Goal: Transaction & Acquisition: Purchase product/service

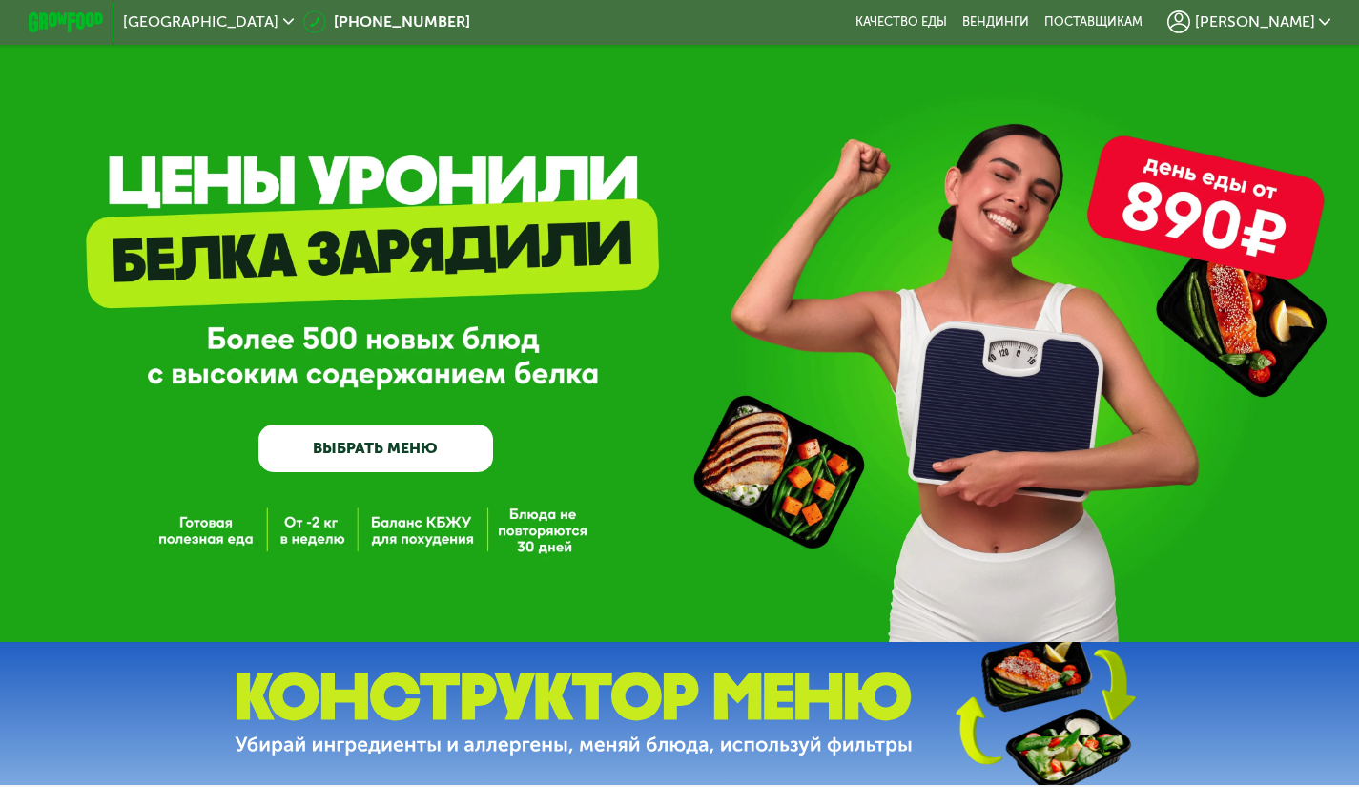
click at [435, 438] on link "ВЫБРАТЬ МЕНЮ" at bounding box center [375, 447] width 235 height 47
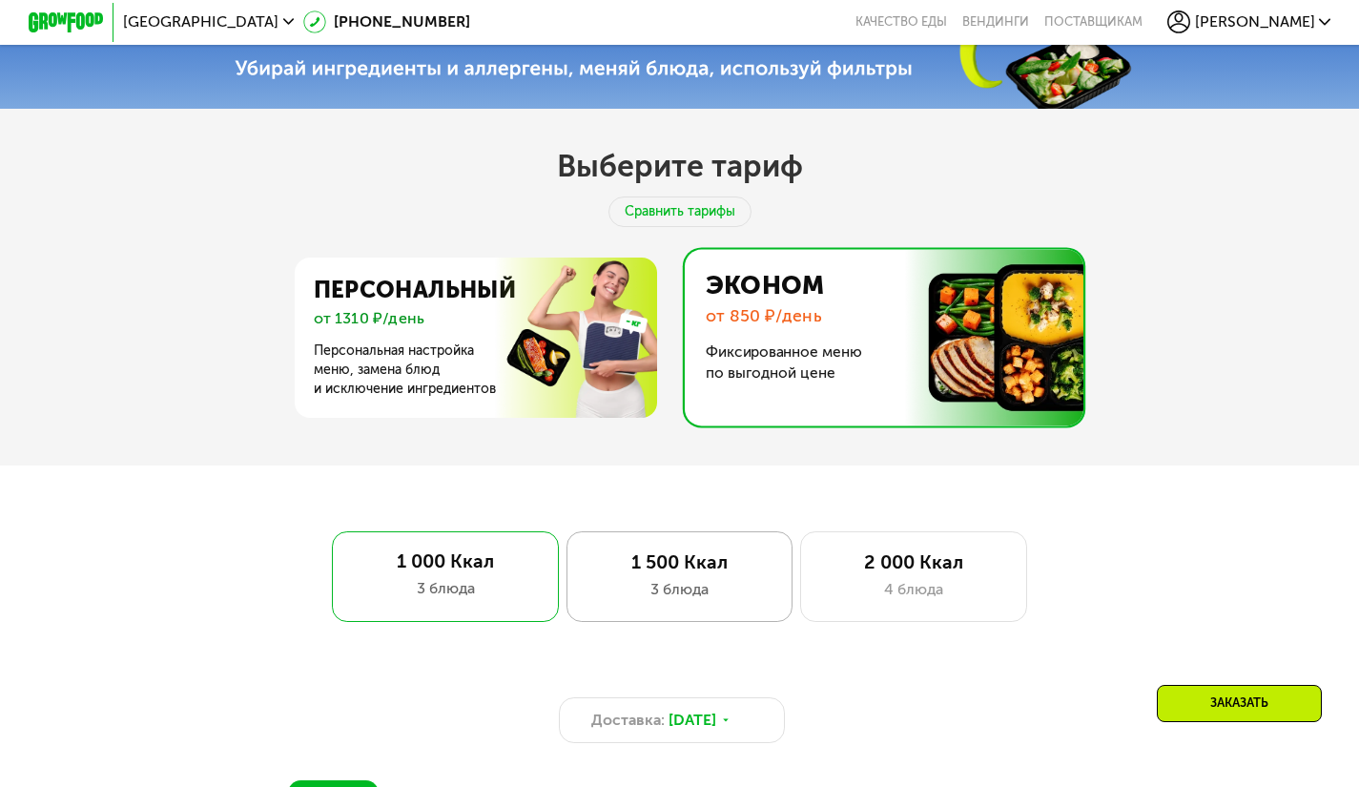
scroll to position [693, 0]
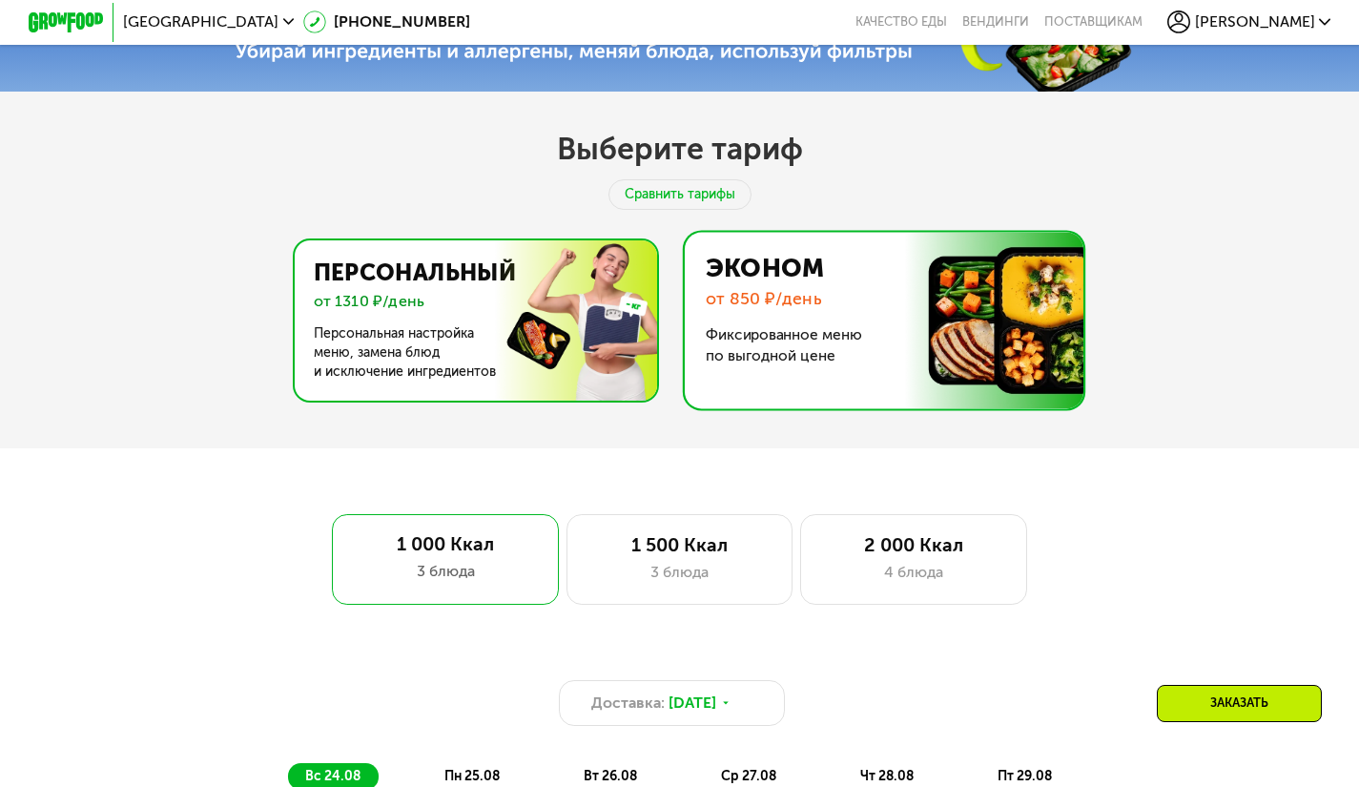
click at [534, 341] on img at bounding box center [470, 320] width 371 height 160
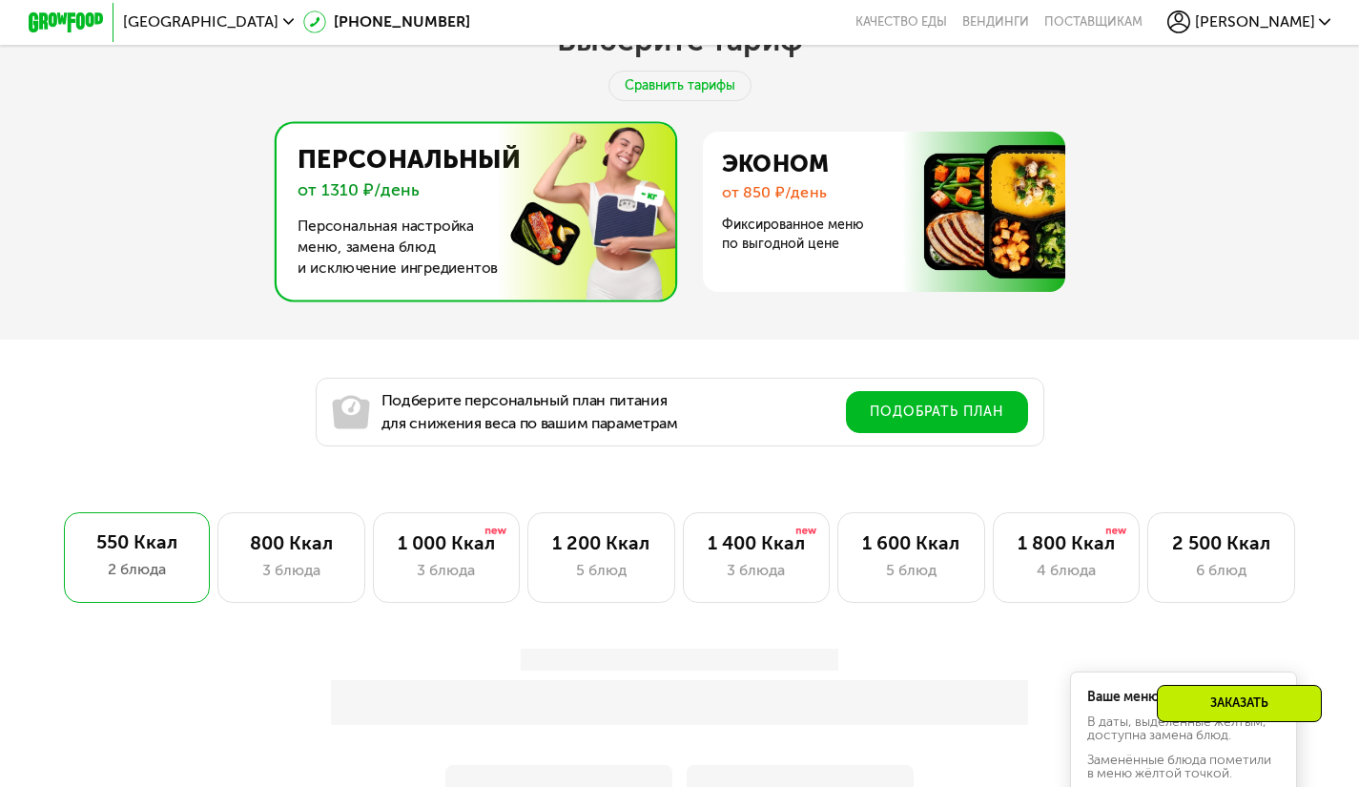
scroll to position [979, 0]
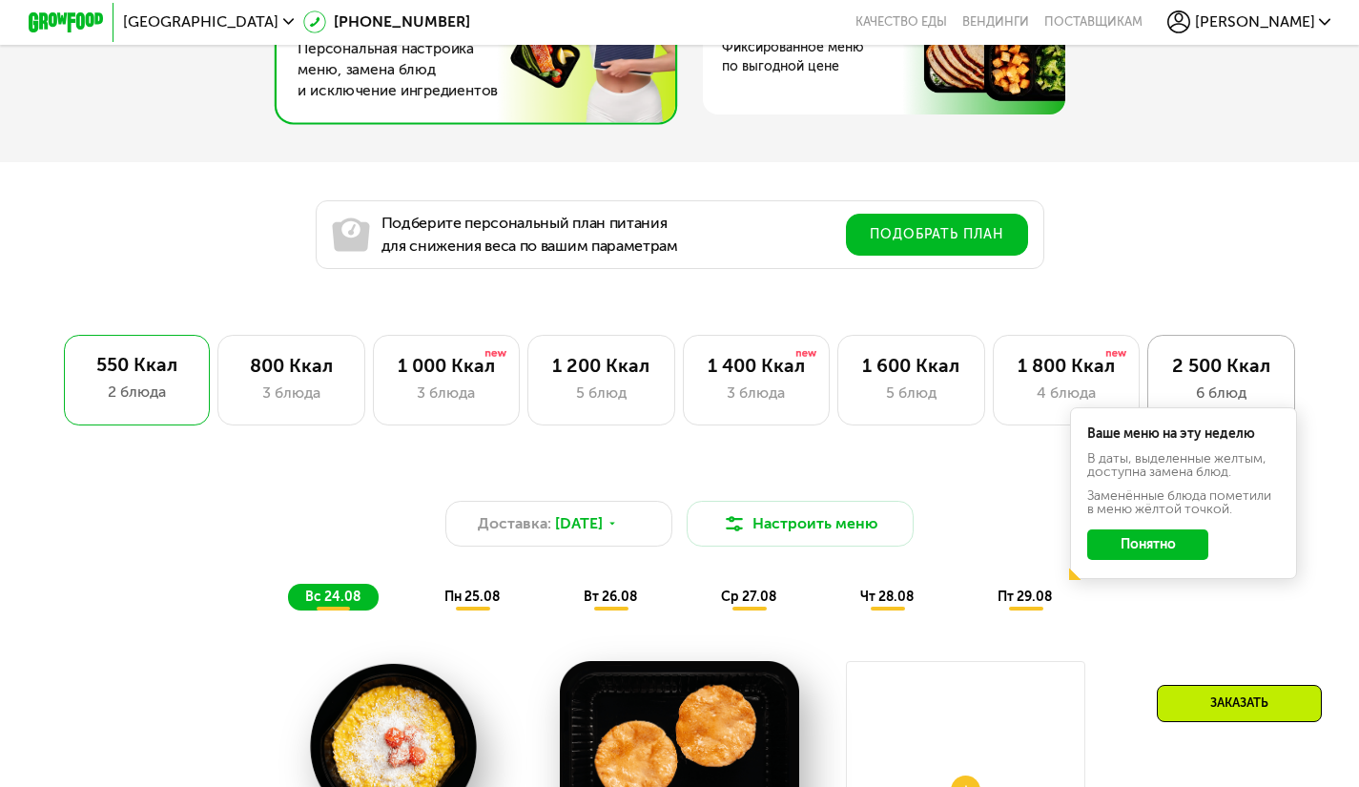
click at [1201, 378] on div "2 500 Ккал" at bounding box center [1221, 366] width 108 height 23
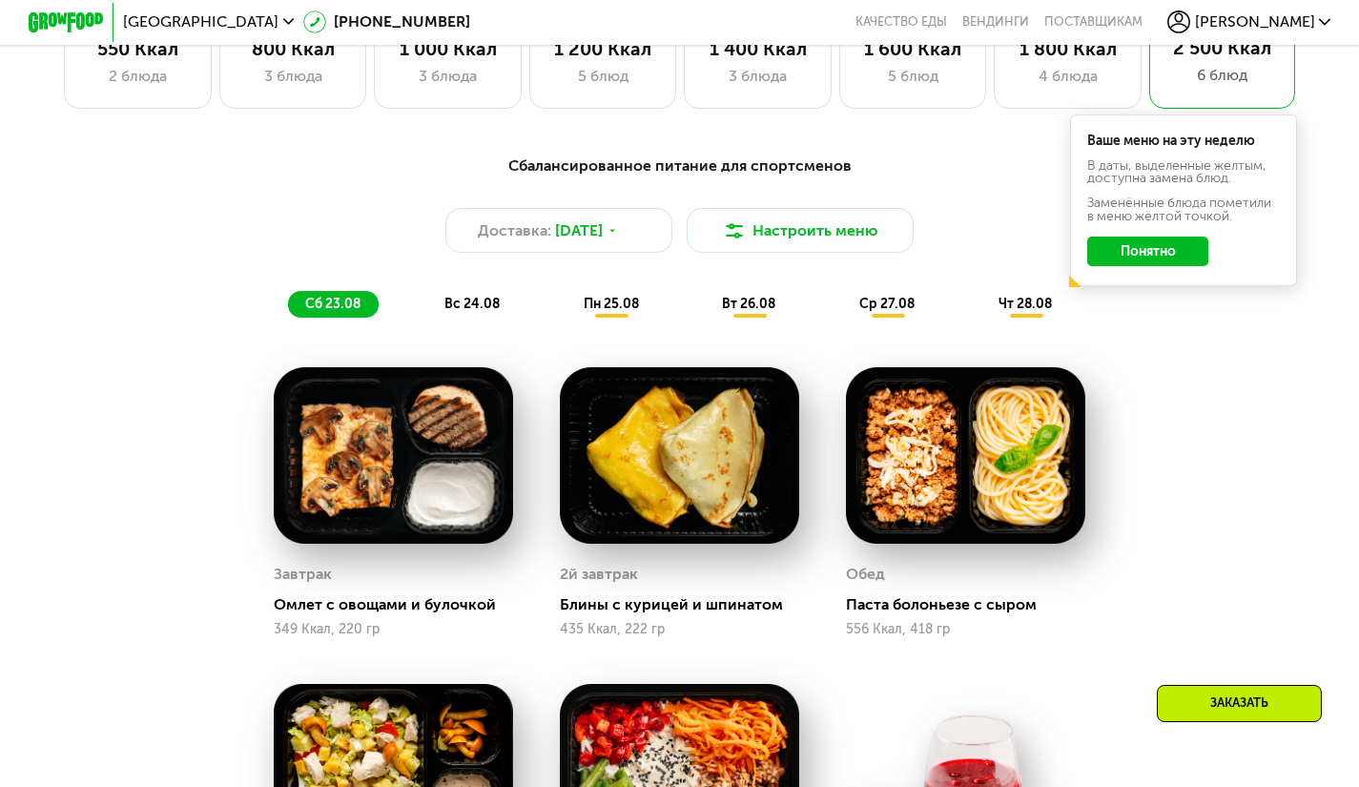
scroll to position [1265, 0]
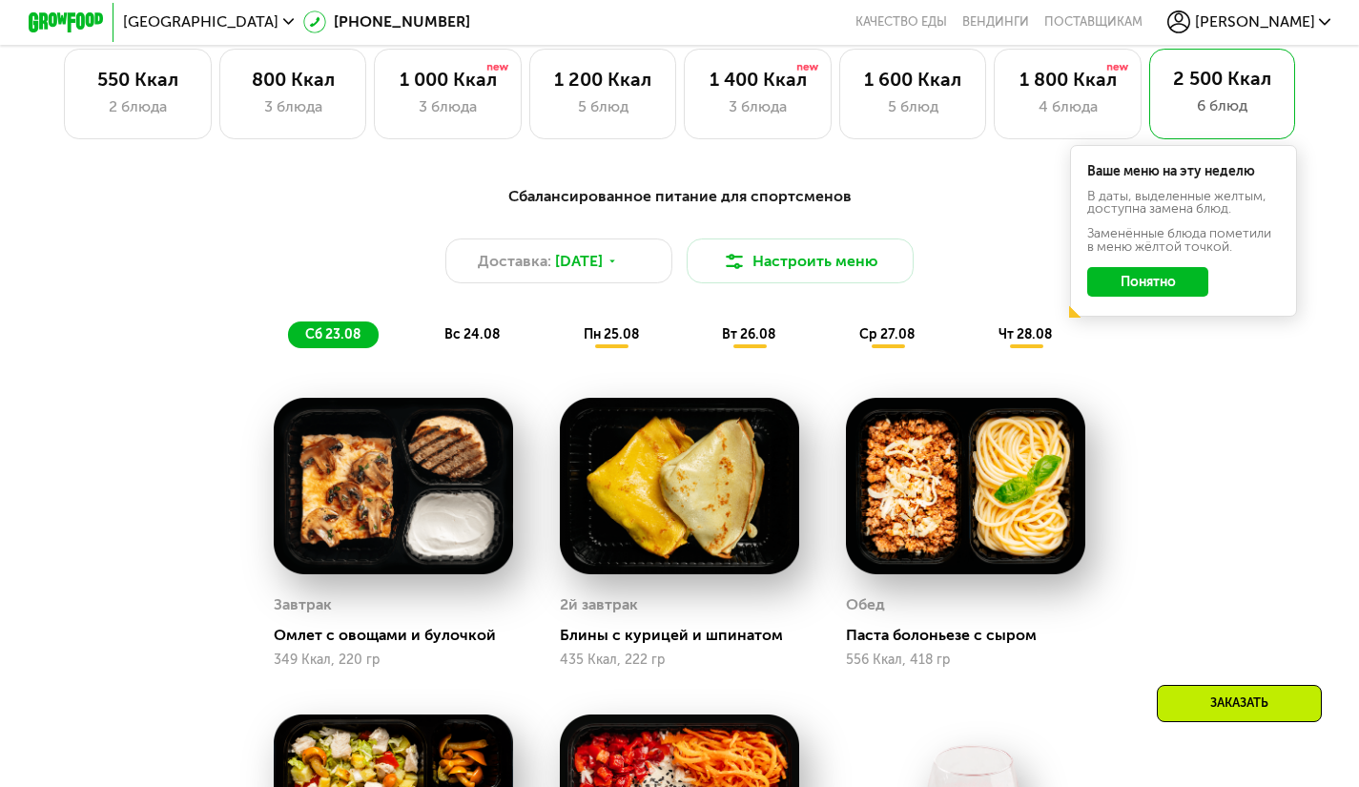
click at [753, 338] on span "вт 26.08" at bounding box center [748, 334] width 53 height 16
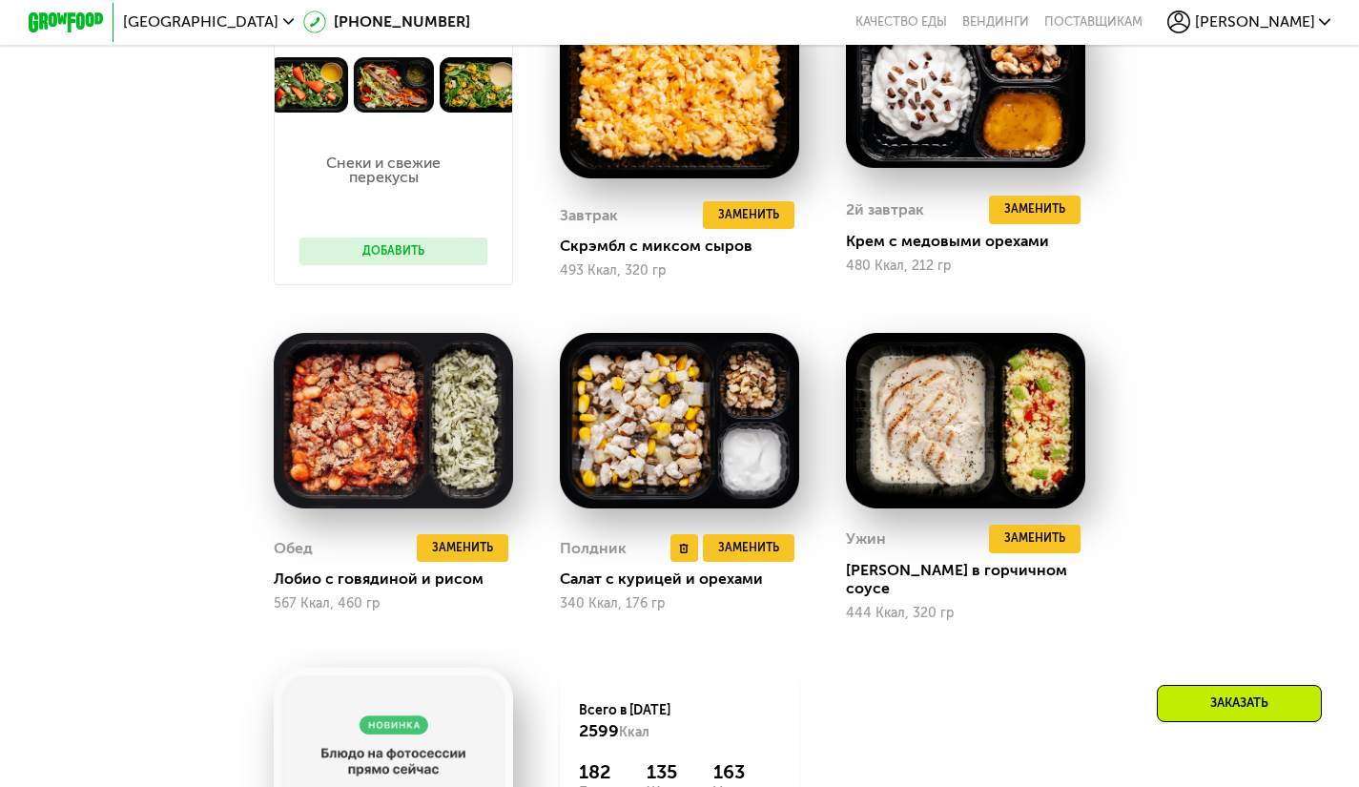
scroll to position [1742, 0]
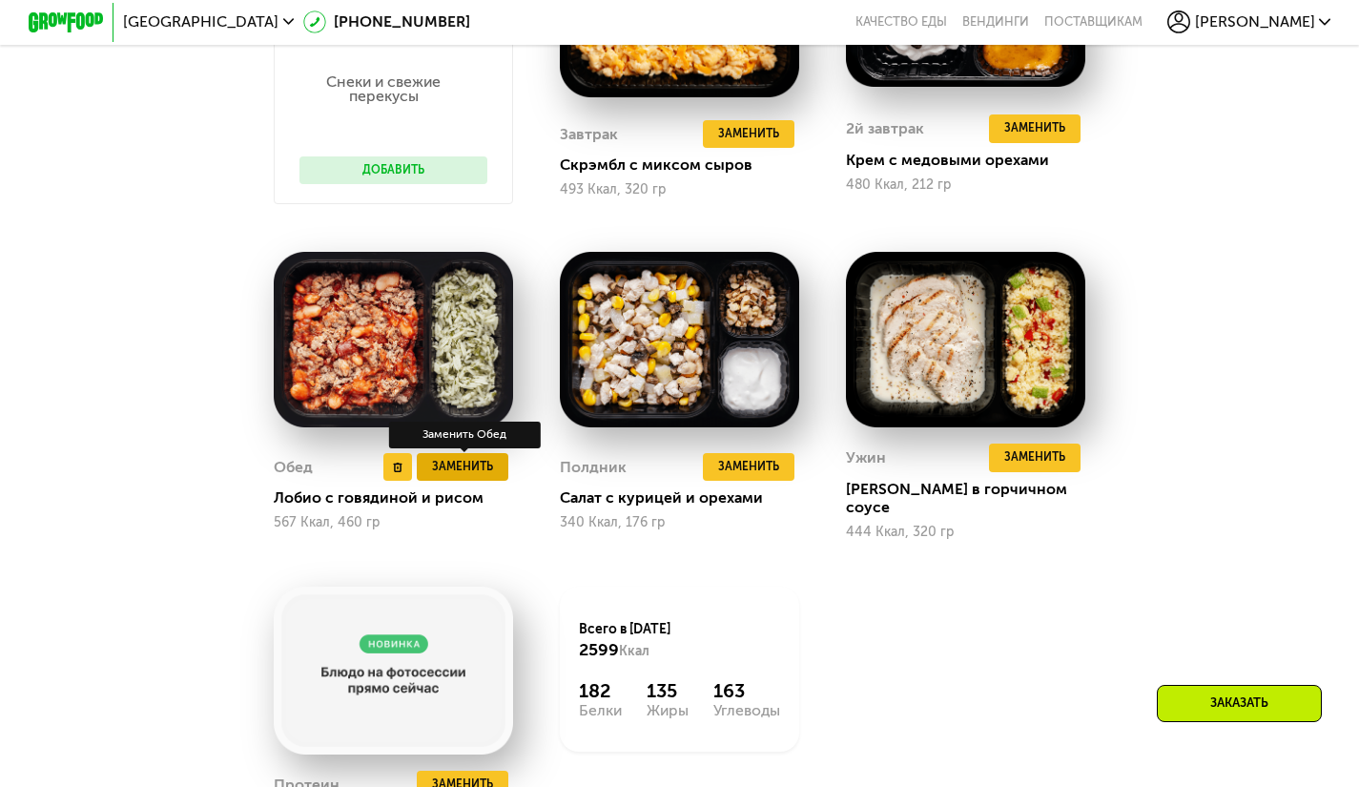
click at [461, 477] on span "Заменить" at bounding box center [462, 467] width 61 height 19
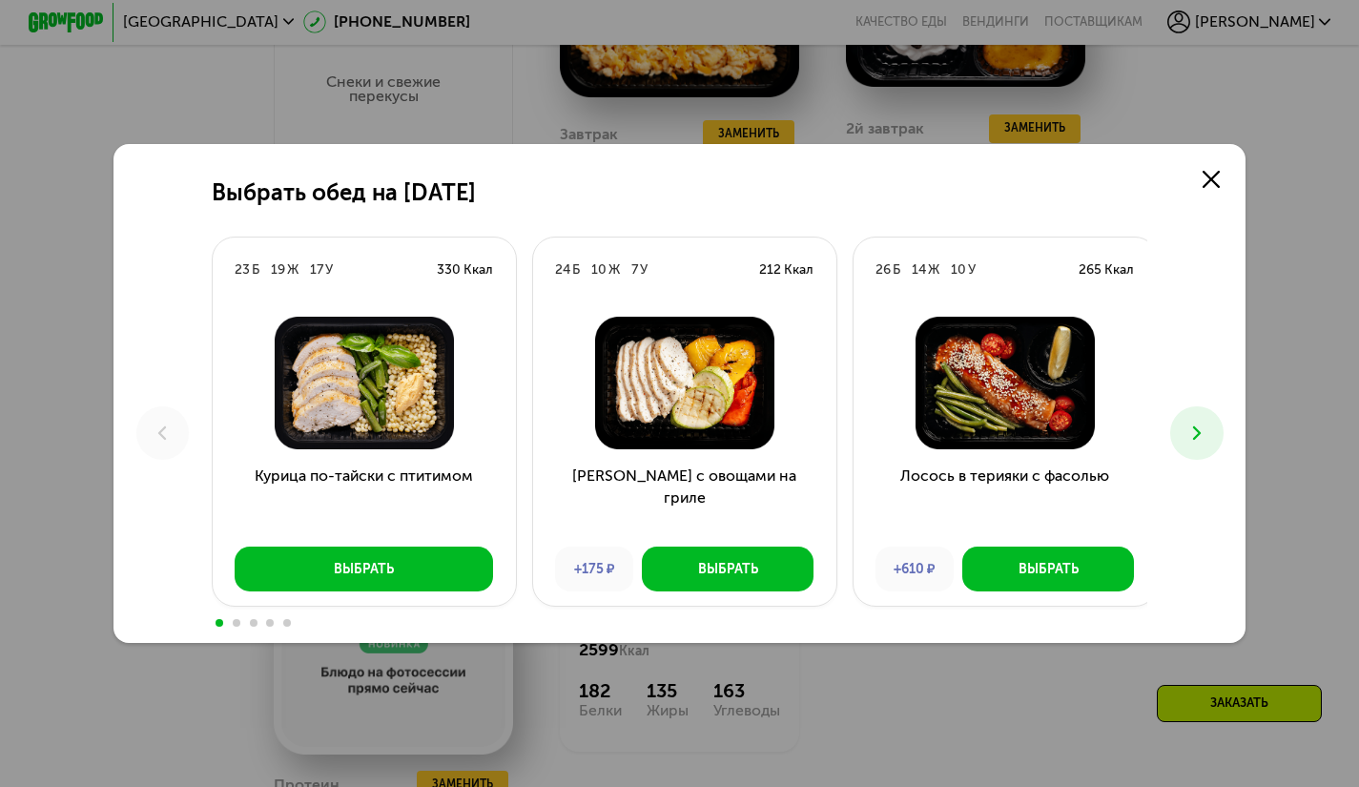
click at [1201, 435] on use at bounding box center [1197, 432] width 8 height 13
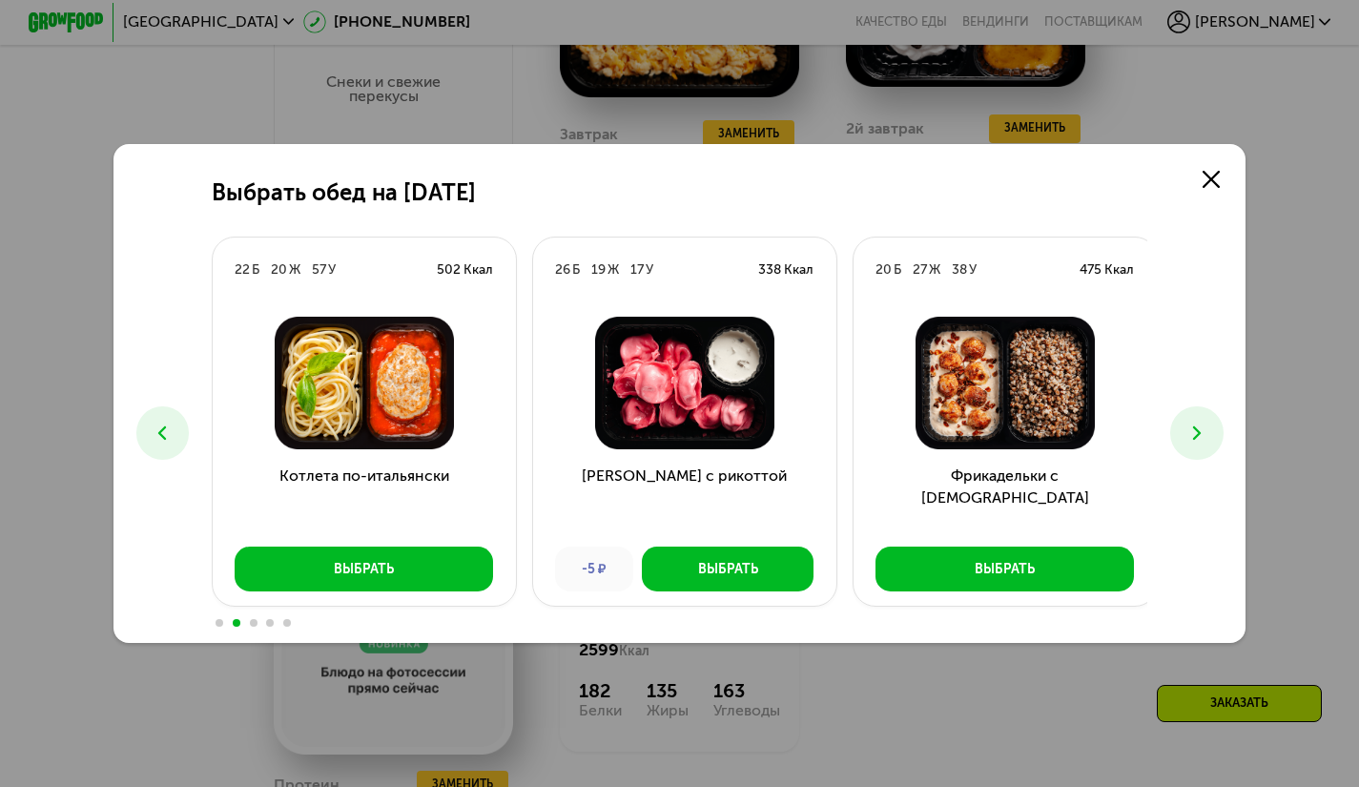
click at [1201, 435] on use at bounding box center [1197, 432] width 8 height 13
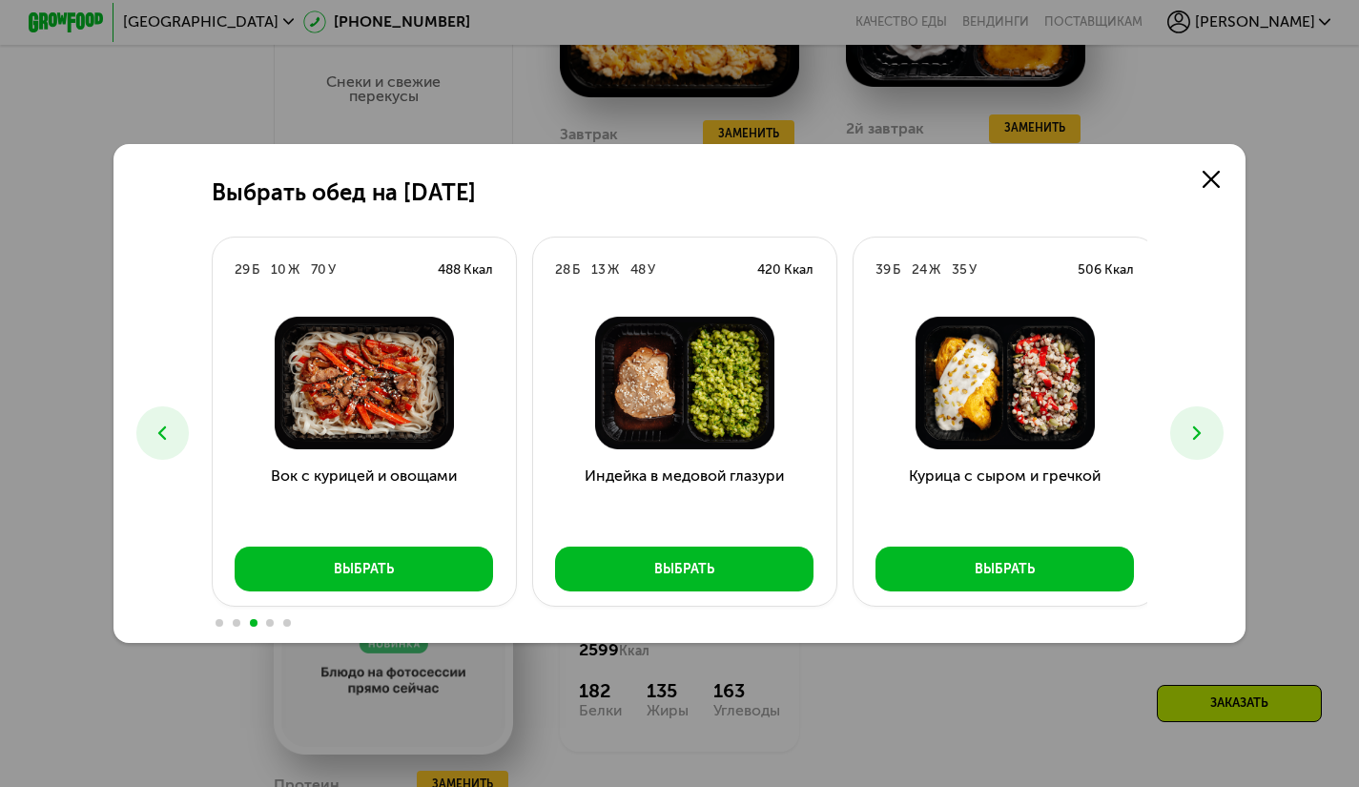
click at [1201, 435] on use at bounding box center [1197, 432] width 8 height 13
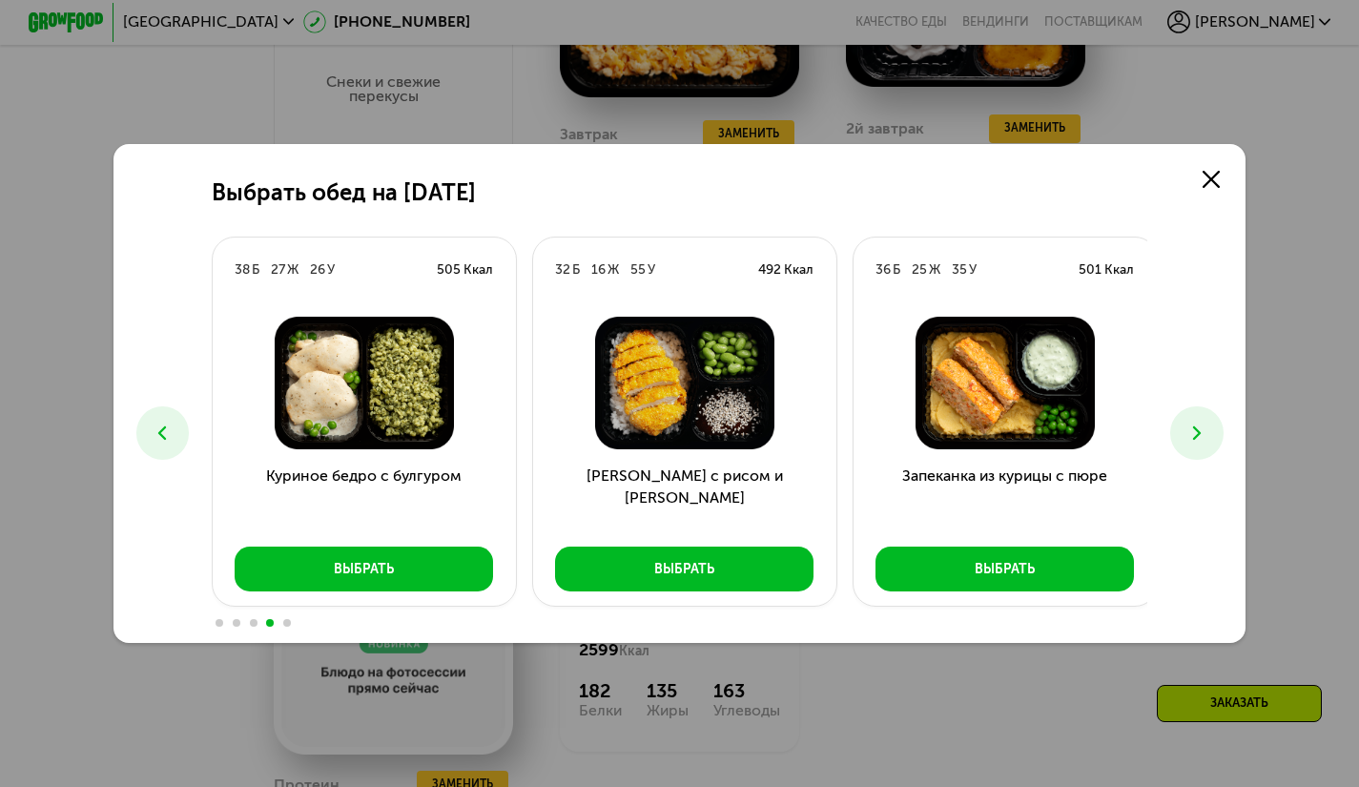
click at [1201, 435] on use at bounding box center [1197, 432] width 8 height 13
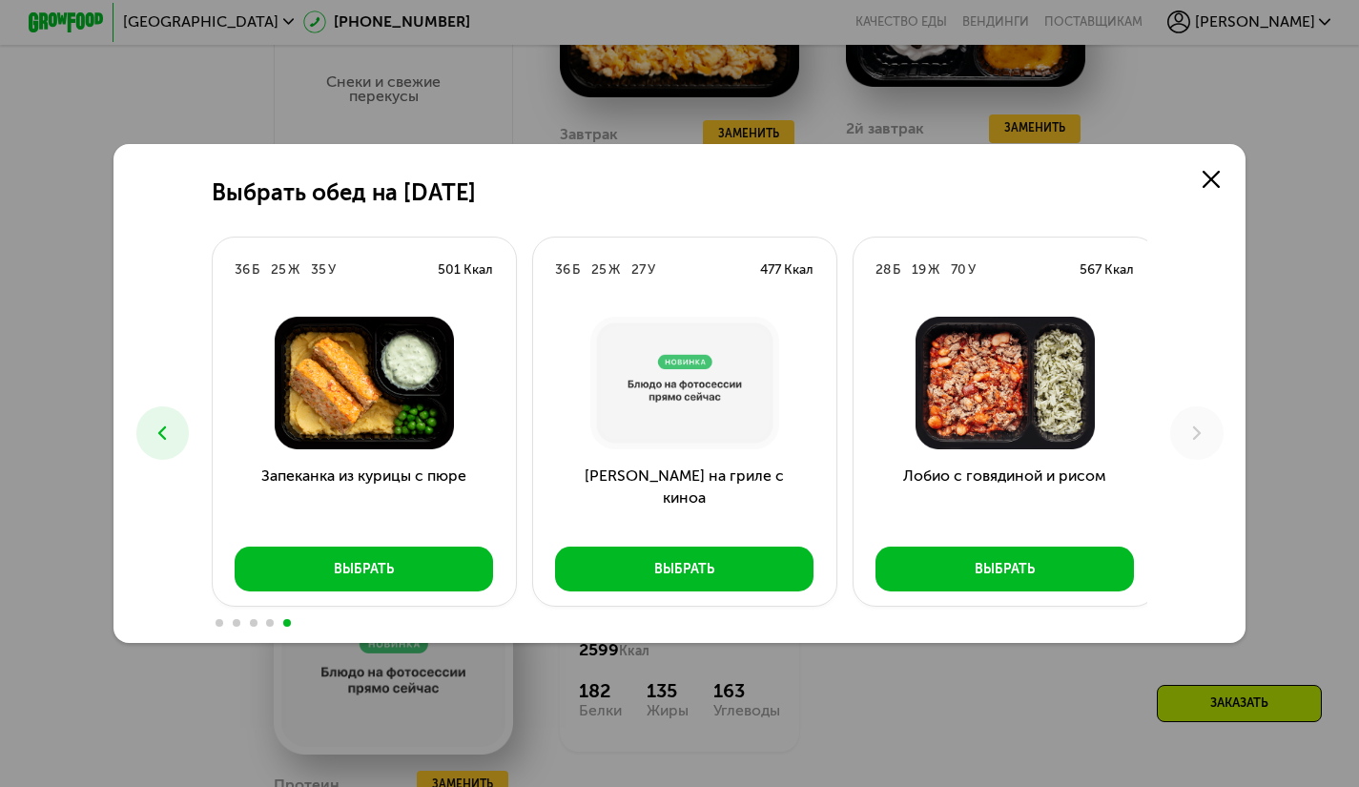
drag, startPoint x: 1214, startPoint y: 173, endPoint x: 1215, endPoint y: 201, distance: 28.6
click at [1214, 173] on icon at bounding box center [1210, 179] width 17 height 17
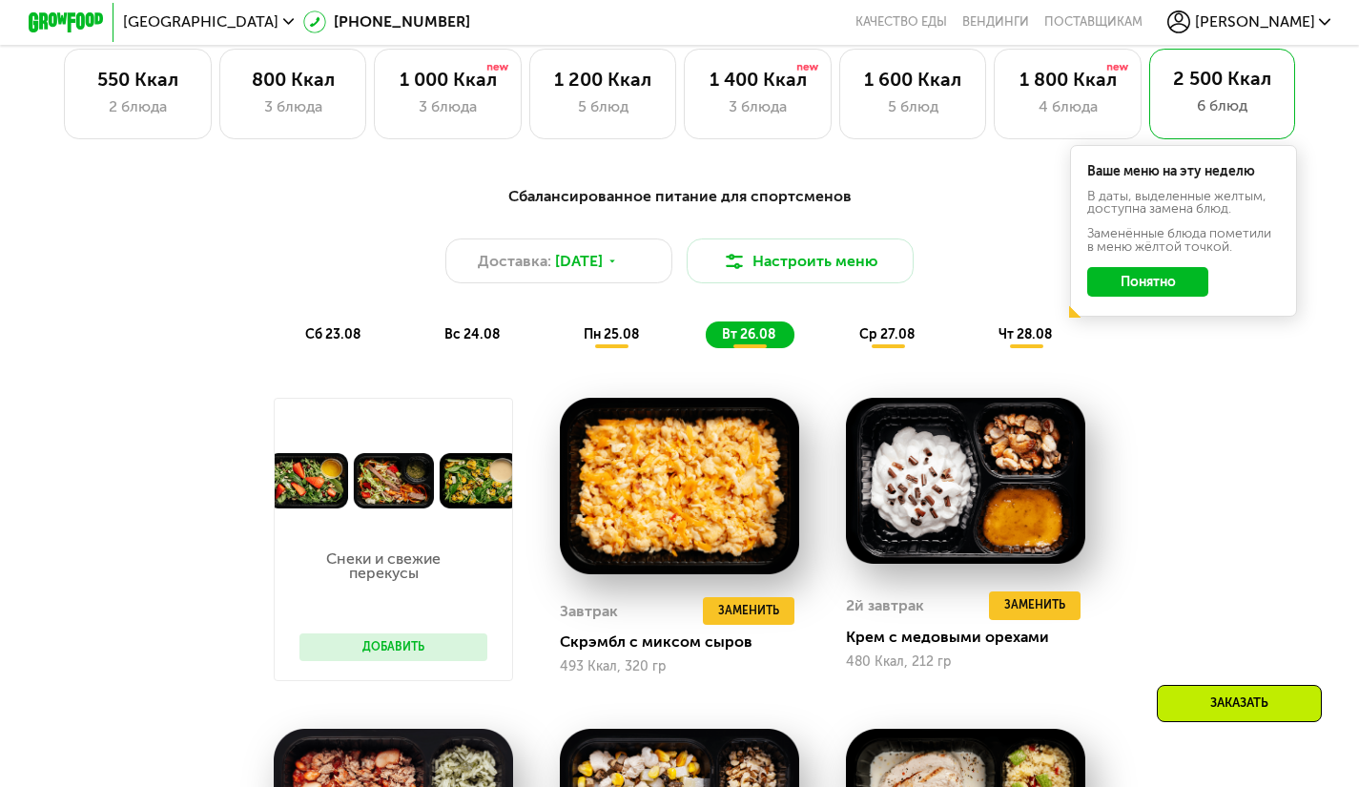
click at [982, 348] on div "ср 27.08" at bounding box center [1027, 334] width 90 height 27
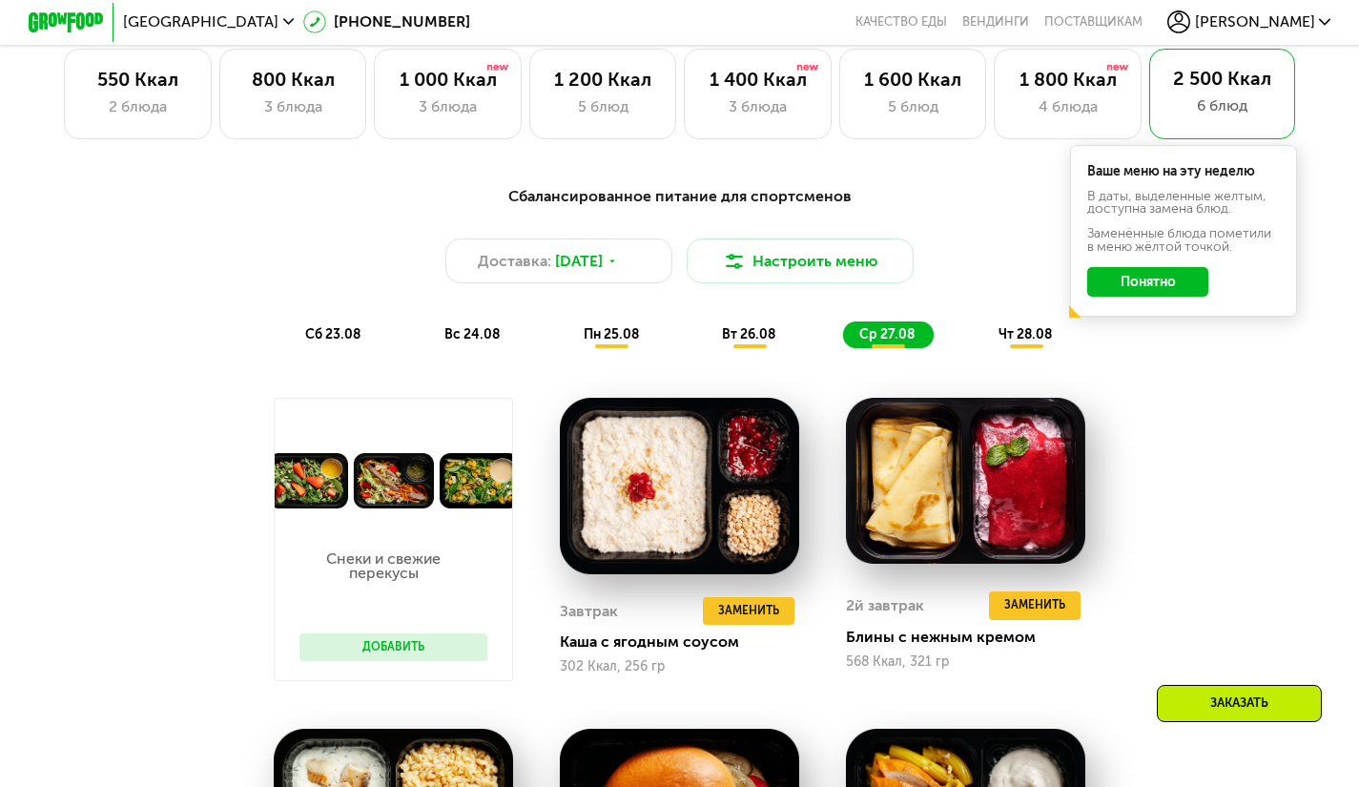
click at [1032, 342] on span "чт 28.08" at bounding box center [1024, 334] width 53 height 16
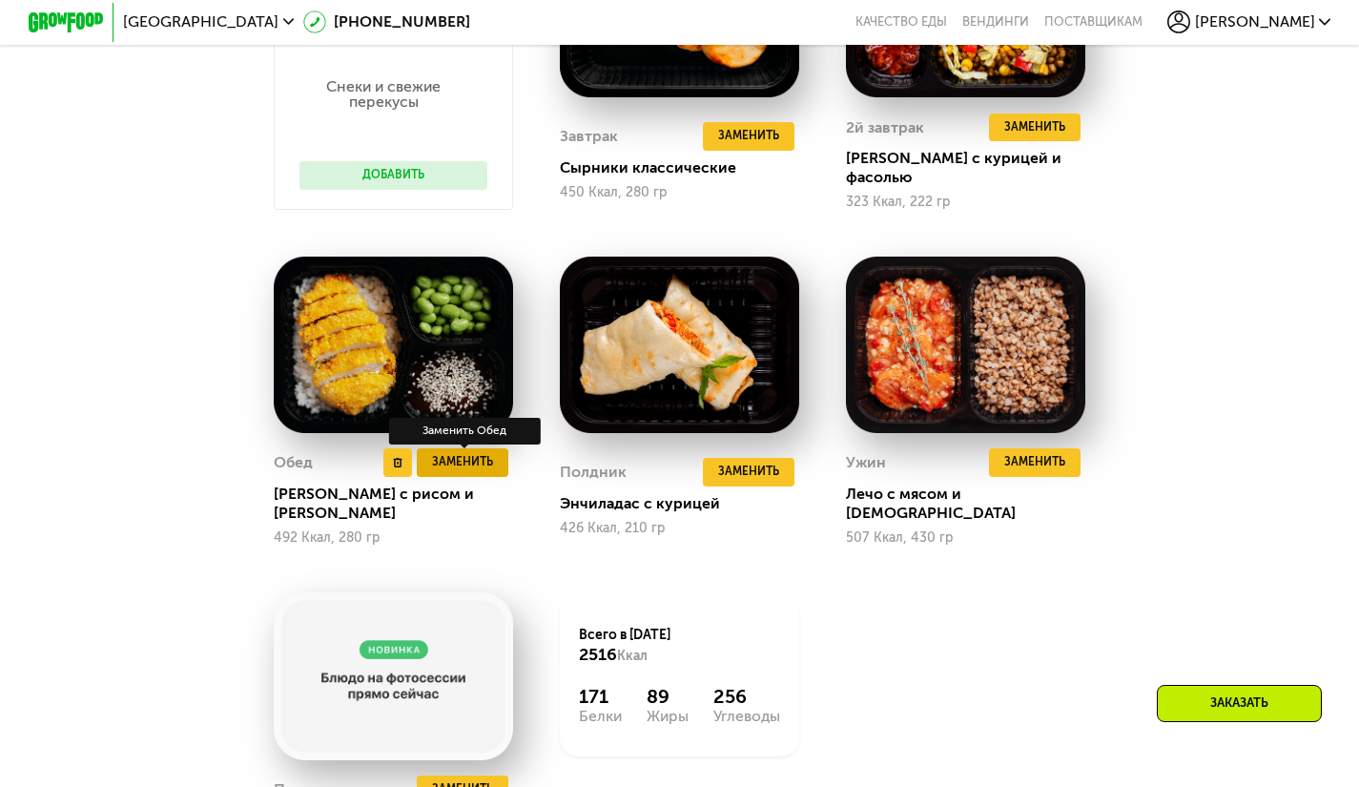
click at [480, 472] on span "Заменить" at bounding box center [462, 462] width 61 height 19
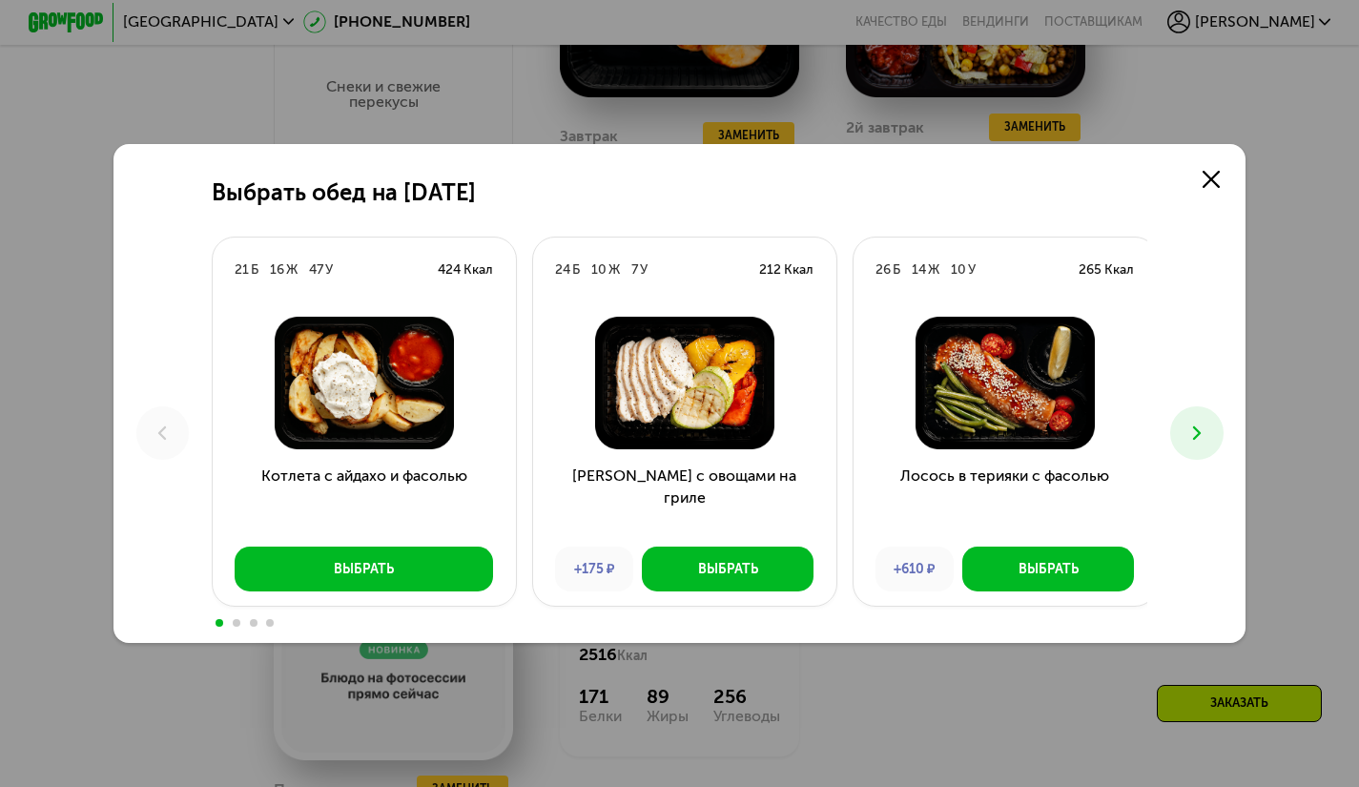
click at [1206, 430] on icon at bounding box center [1196, 432] width 23 height 23
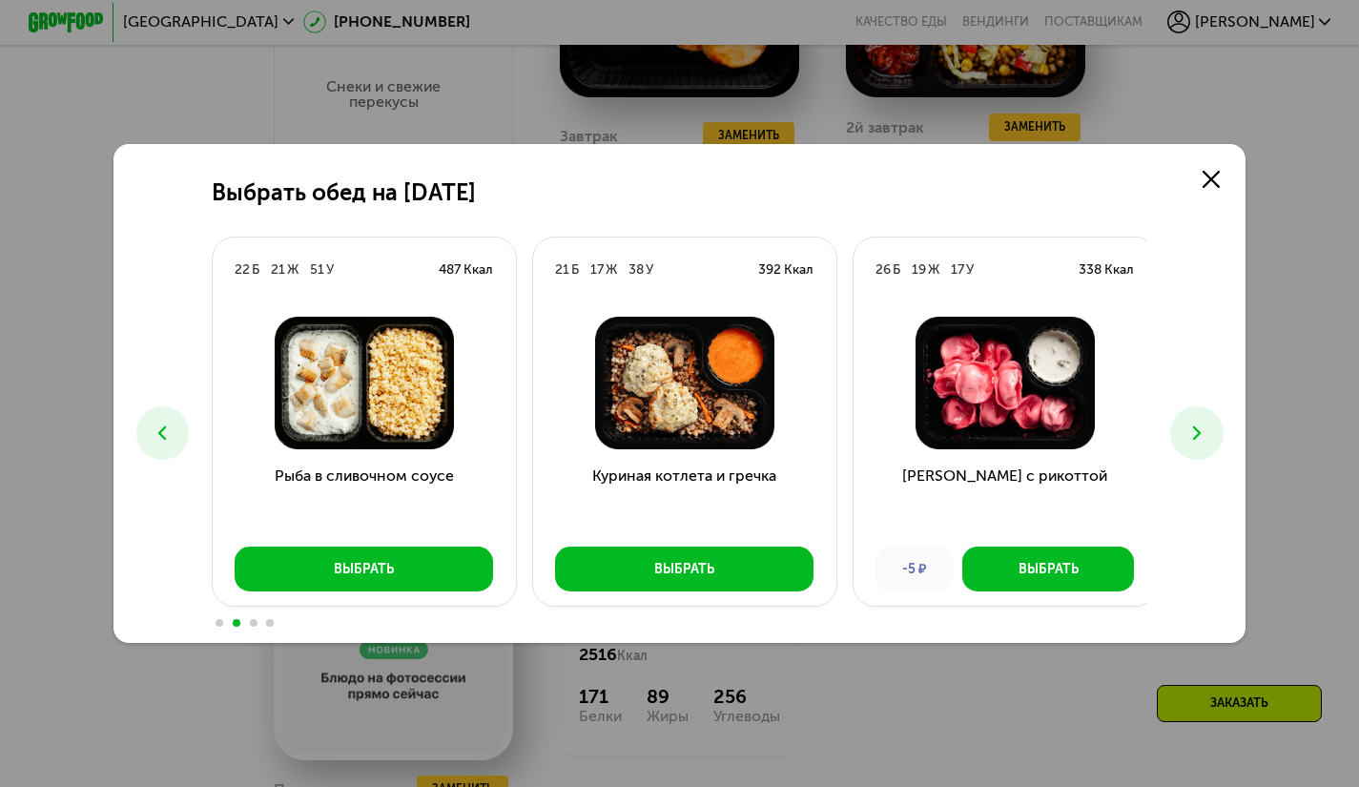
click at [1206, 430] on icon at bounding box center [1196, 432] width 23 height 23
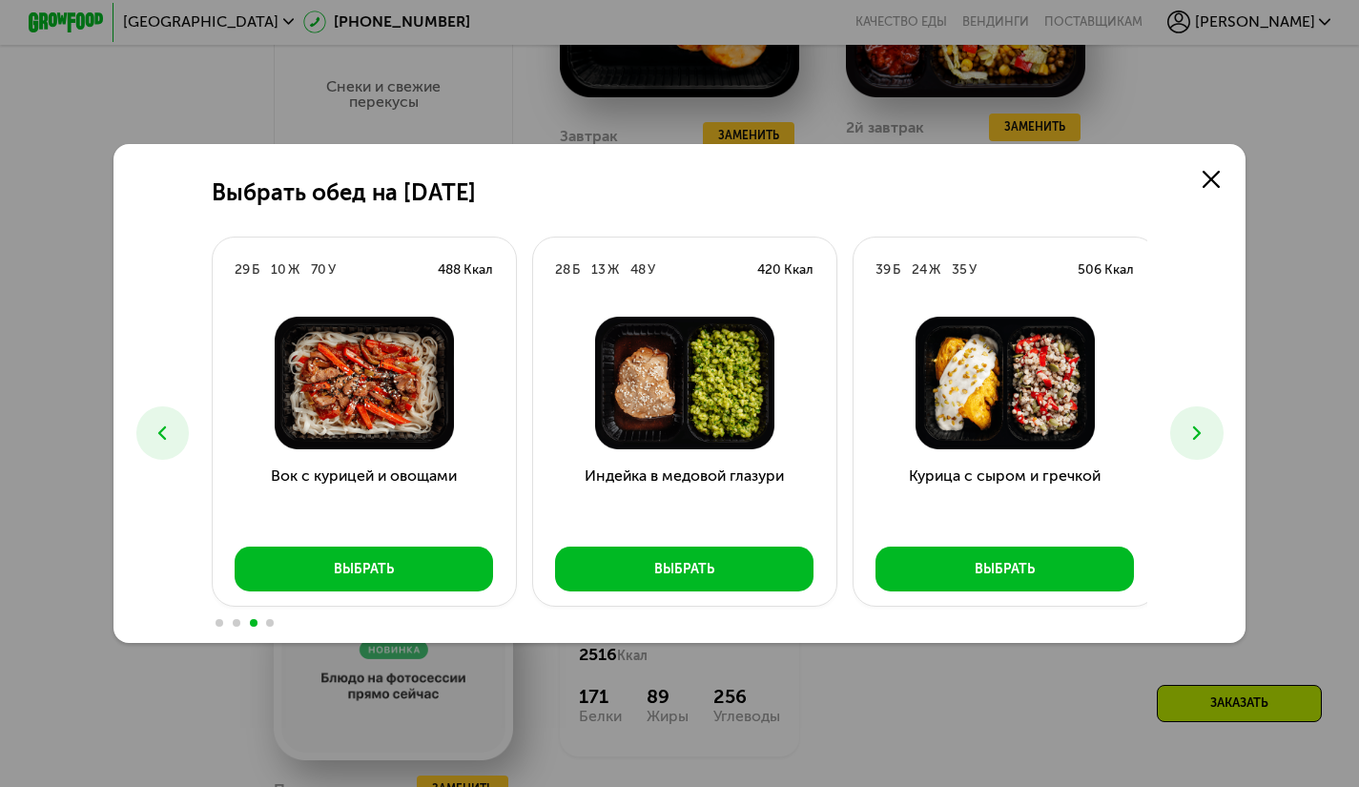
click at [1206, 430] on icon at bounding box center [1196, 432] width 23 height 23
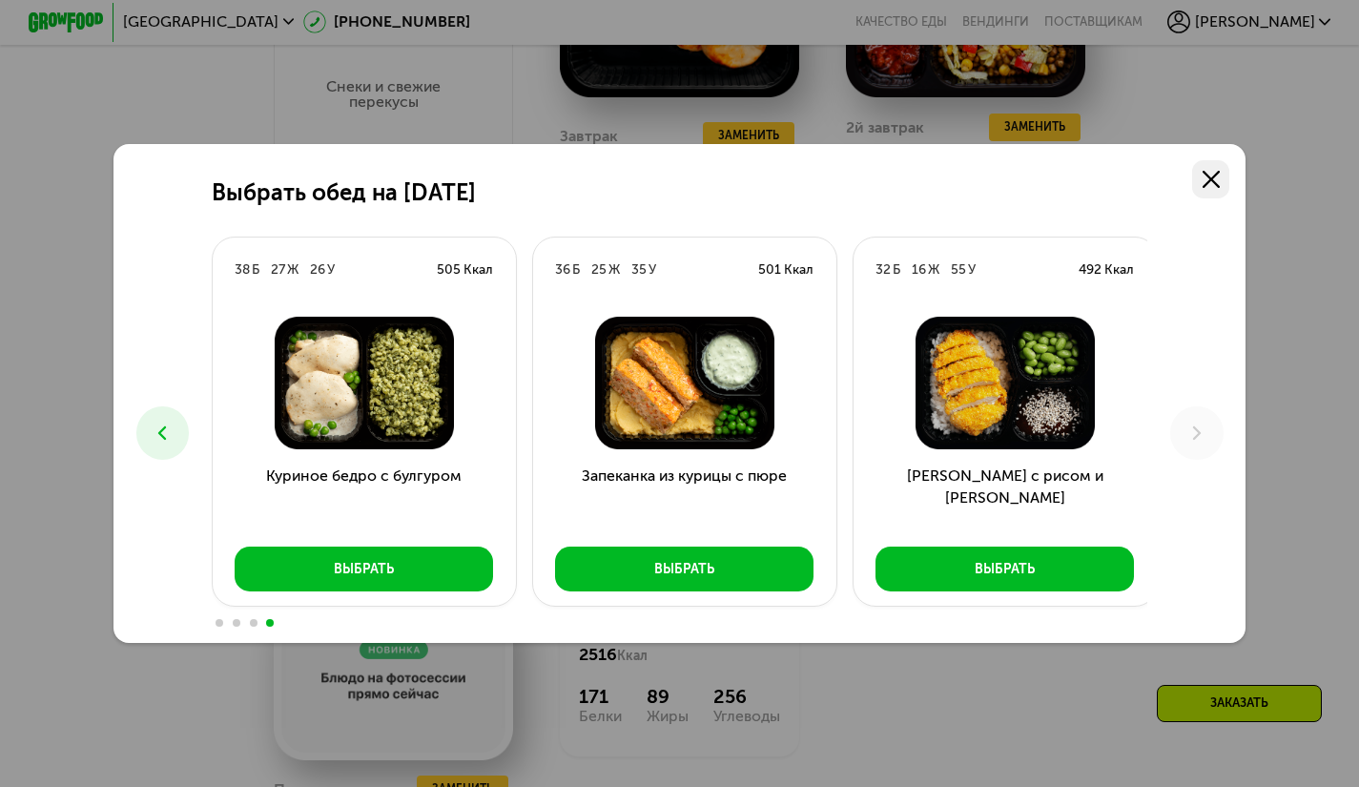
click at [1211, 175] on icon at bounding box center [1210, 179] width 17 height 17
